Goal: Check status: Check status

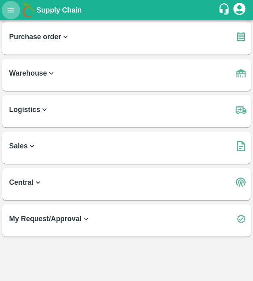
click at [3, 6] on button "open drawer" at bounding box center [11, 10] width 19 height 19
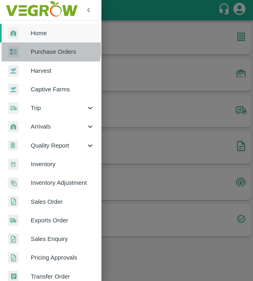
click at [37, 50] on span "Purchase Orders" at bounding box center [63, 51] width 64 height 9
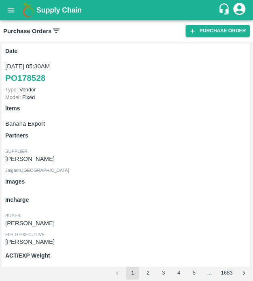
click at [57, 29] on icon at bounding box center [56, 31] width 7 height 4
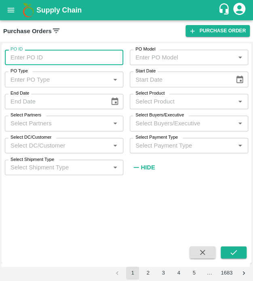
click at [84, 57] on input "PO ID" at bounding box center [64, 57] width 118 height 15
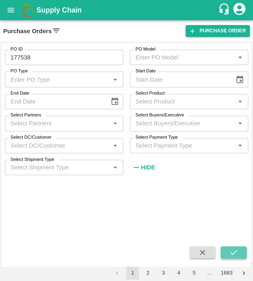
click at [238, 250] on button "submit" at bounding box center [234, 252] width 26 height 12
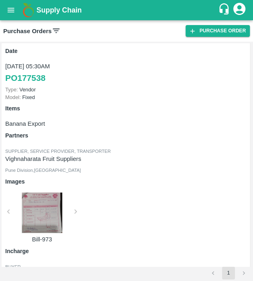
click at [55, 27] on icon at bounding box center [56, 30] width 9 height 9
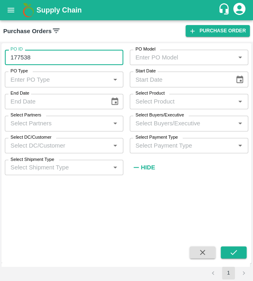
click at [69, 58] on input "177538" at bounding box center [64, 57] width 118 height 15
type input "1"
click at [84, 59] on input "88226" at bounding box center [64, 57] width 118 height 15
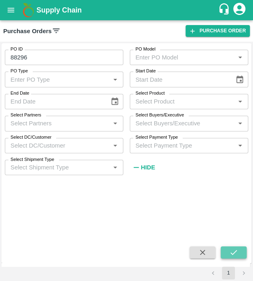
click at [233, 253] on icon "submit" at bounding box center [233, 252] width 9 height 9
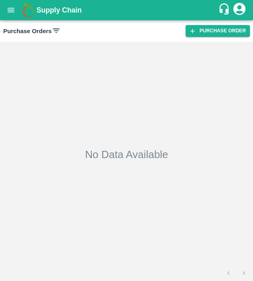
click at [59, 31] on icon at bounding box center [56, 30] width 9 height 9
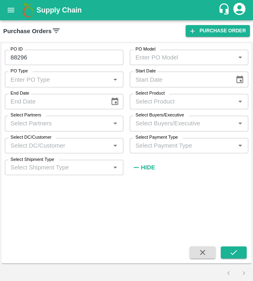
click at [58, 59] on input "88296" at bounding box center [64, 57] width 118 height 15
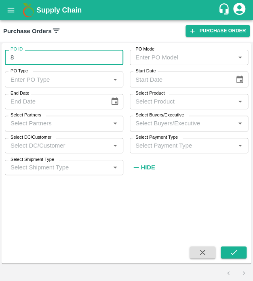
type input "8"
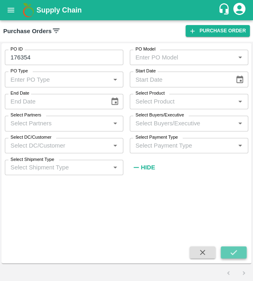
click at [233, 257] on button "submit" at bounding box center [234, 252] width 26 height 12
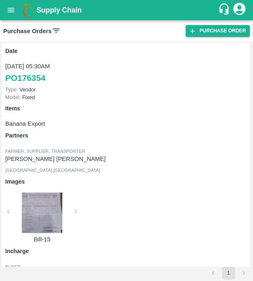
click at [55, 29] on icon at bounding box center [56, 31] width 7 height 4
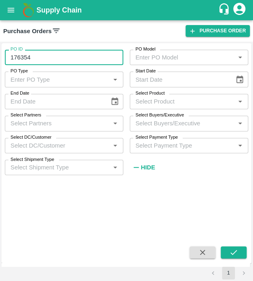
click at [62, 53] on input "176354" at bounding box center [64, 57] width 118 height 15
type input "1"
click at [63, 58] on input "PO ID" at bounding box center [64, 57] width 118 height 15
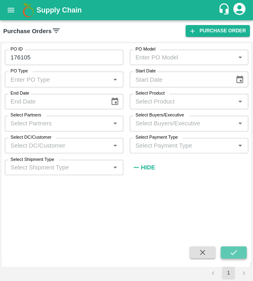
click at [229, 252] on icon "submit" at bounding box center [233, 252] width 9 height 9
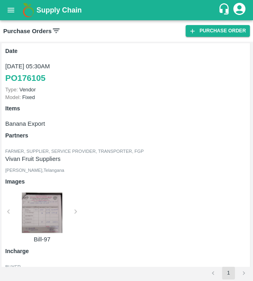
click at [54, 27] on icon at bounding box center [56, 30] width 9 height 9
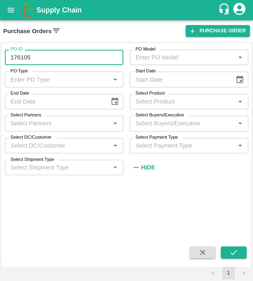
click at [59, 61] on input "176105" at bounding box center [64, 57] width 118 height 15
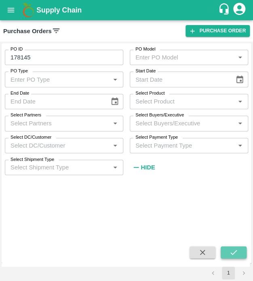
click at [233, 250] on icon "submit" at bounding box center [233, 252] width 9 height 9
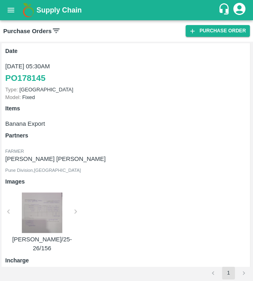
click at [57, 26] on icon at bounding box center [56, 30] width 9 height 9
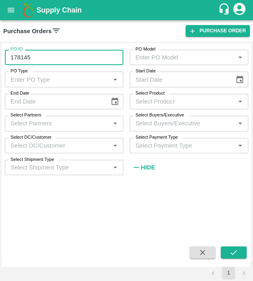
click at [42, 53] on input "178145" at bounding box center [64, 57] width 118 height 15
type input "1"
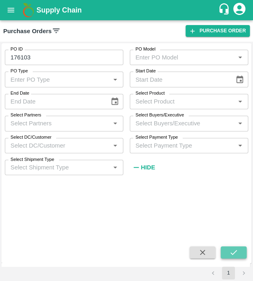
click at [235, 248] on icon "submit" at bounding box center [233, 252] width 9 height 9
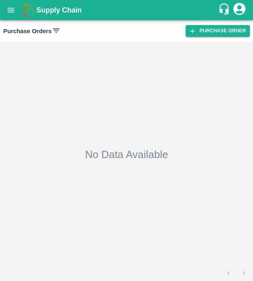
click at [57, 29] on icon at bounding box center [56, 30] width 9 height 9
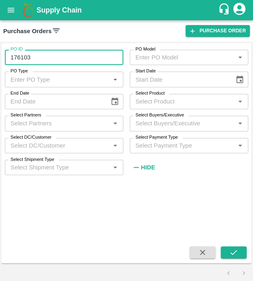
click at [51, 63] on input "176103" at bounding box center [64, 57] width 118 height 15
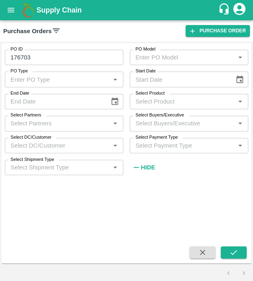
click at [237, 242] on div "PO ID 176703 PO ID PO Model PO Model   * PO Type PO Type   * Start Date Start D…" at bounding box center [127, 152] width 250 height 213
click at [235, 250] on icon "submit" at bounding box center [233, 252] width 6 height 5
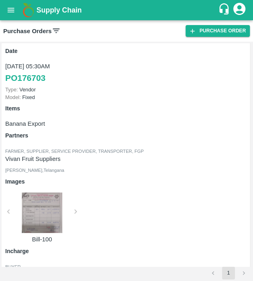
click at [58, 29] on icon at bounding box center [56, 31] width 7 height 4
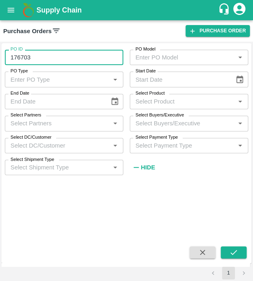
click at [65, 58] on input "176703" at bounding box center [64, 57] width 118 height 15
click at [238, 250] on button "submit" at bounding box center [234, 252] width 26 height 12
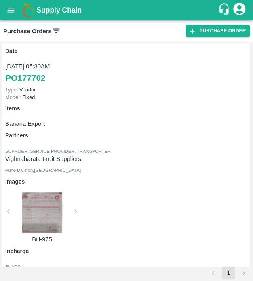
click at [55, 27] on icon at bounding box center [56, 30] width 9 height 9
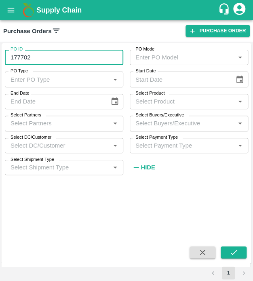
click at [61, 59] on input "177702" at bounding box center [64, 57] width 118 height 15
type input "177552"
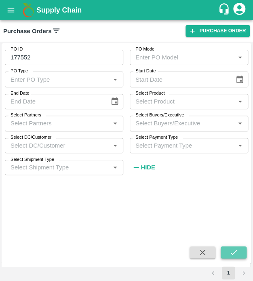
click at [235, 249] on icon "submit" at bounding box center [233, 252] width 9 height 9
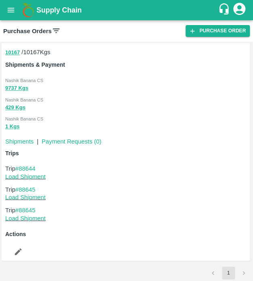
scroll to position [212, 0]
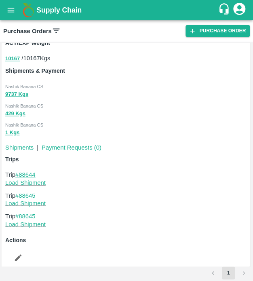
click at [32, 173] on link "#88644" at bounding box center [25, 174] width 20 height 6
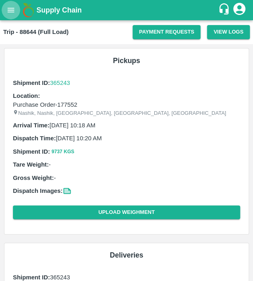
click at [9, 9] on icon "open drawer" at bounding box center [10, 10] width 9 height 9
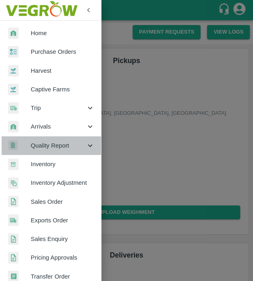
click at [62, 146] on span "Quality Report" at bounding box center [58, 145] width 55 height 9
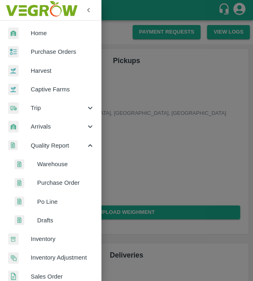
click at [63, 184] on span "Purchase Order" at bounding box center [65, 182] width 57 height 9
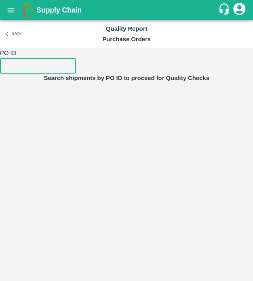
click at [40, 69] on input "number" at bounding box center [38, 65] width 76 height 15
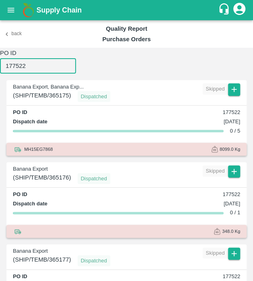
click at [33, 68] on input "177522" at bounding box center [38, 65] width 76 height 15
type input "177522"
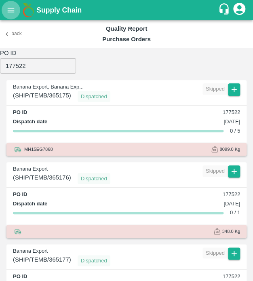
click at [8, 9] on icon "open drawer" at bounding box center [10, 10] width 9 height 9
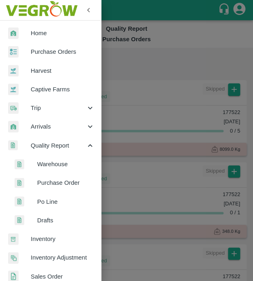
click at [38, 56] on span "Purchase Orders" at bounding box center [63, 51] width 64 height 9
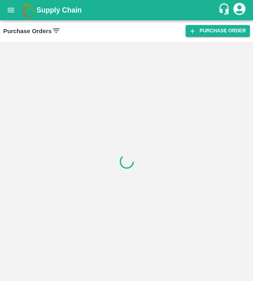
click at [55, 29] on icon at bounding box center [56, 31] width 7 height 4
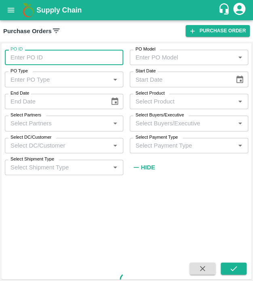
click at [51, 57] on input "PO ID" at bounding box center [64, 57] width 118 height 15
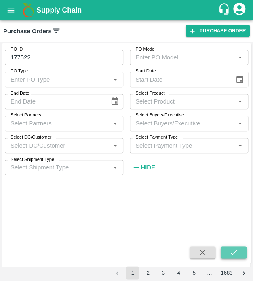
click at [236, 248] on icon "submit" at bounding box center [233, 252] width 9 height 9
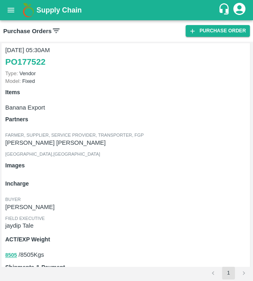
scroll to position [19, 0]
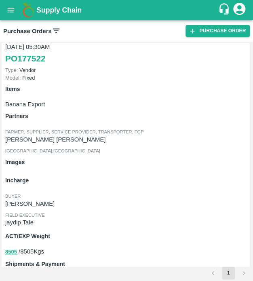
click at [53, 29] on icon at bounding box center [56, 30] width 9 height 9
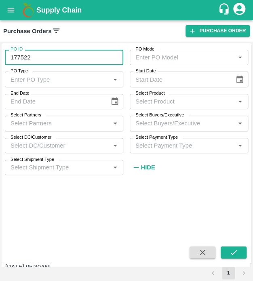
click at [51, 61] on input "177522" at bounding box center [64, 57] width 118 height 15
type input "176939"
click at [241, 252] on button "submit" at bounding box center [234, 252] width 26 height 12
